Goal: Task Accomplishment & Management: Manage account settings

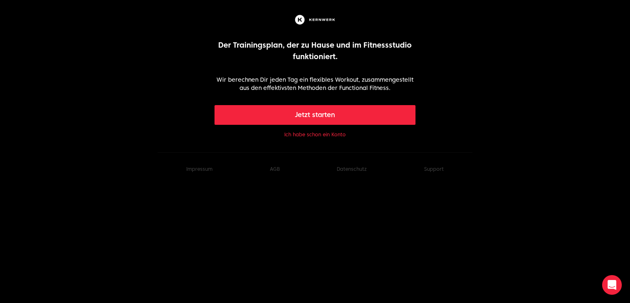
click at [326, 134] on button "Ich habe schon ein Konto" at bounding box center [315, 134] width 62 height 7
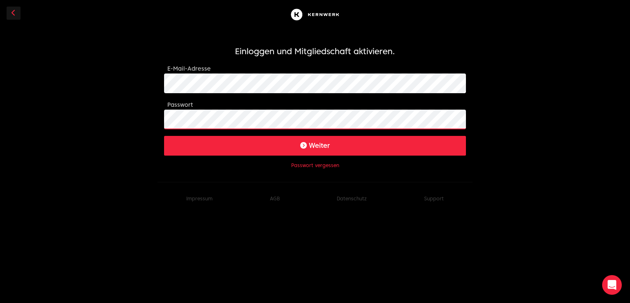
click button "Weiter" at bounding box center [315, 146] width 302 height 20
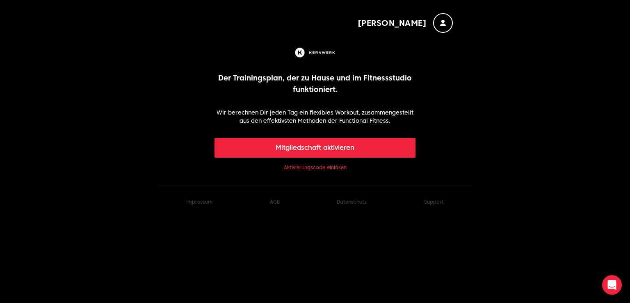
click at [319, 167] on link "Aktivierungscode einlösen" at bounding box center [315, 167] width 63 height 7
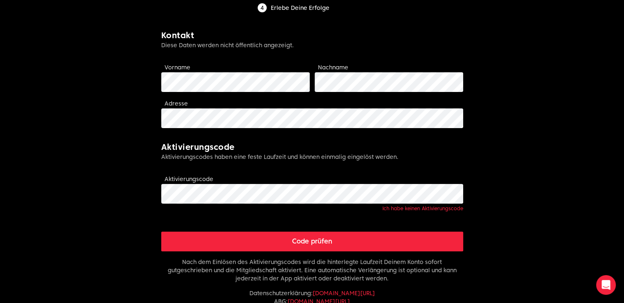
scroll to position [169, 0]
